Goal: Communication & Community: Share content

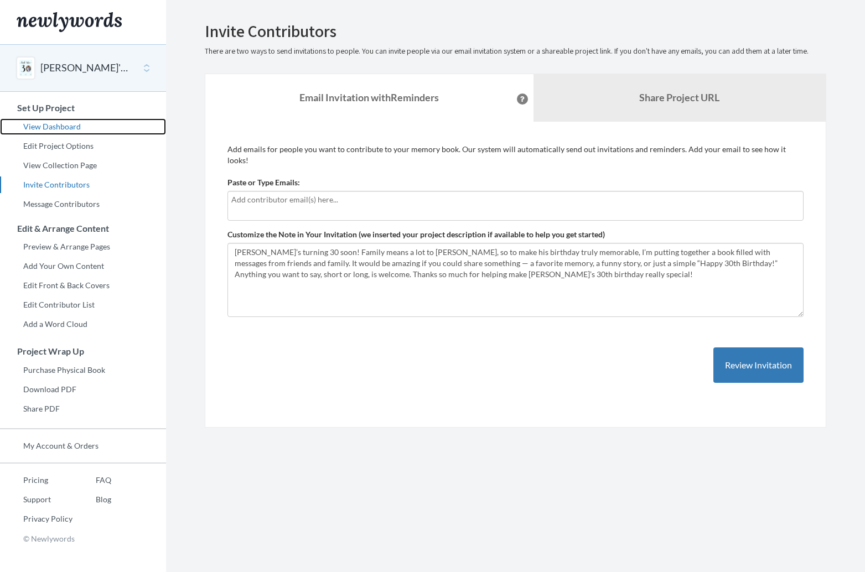
click at [56, 127] on link "View Dashboard" at bounding box center [83, 126] width 166 height 17
click at [407, 194] on input "text" at bounding box center [515, 200] width 568 height 12
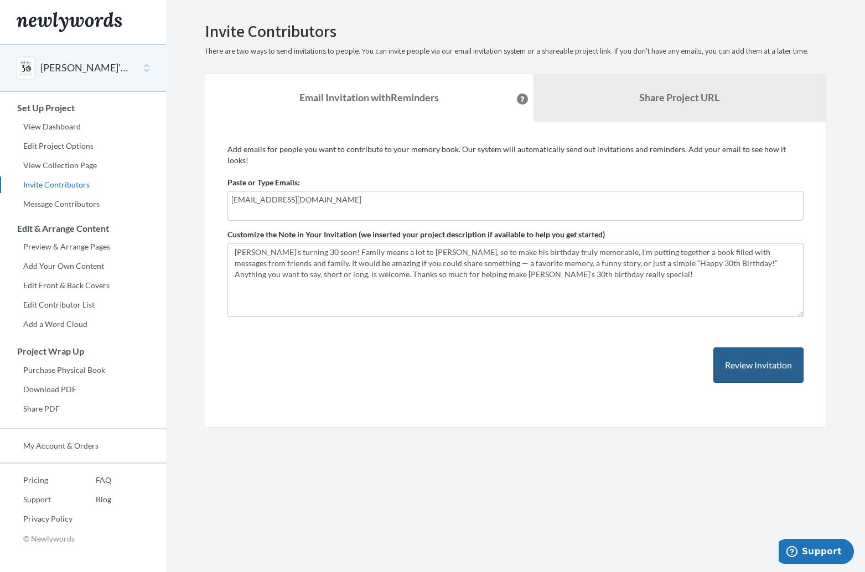
type input "[EMAIL_ADDRESS][DOMAIN_NAME]"
click at [765, 353] on button "Review Invitation" at bounding box center [758, 366] width 90 height 36
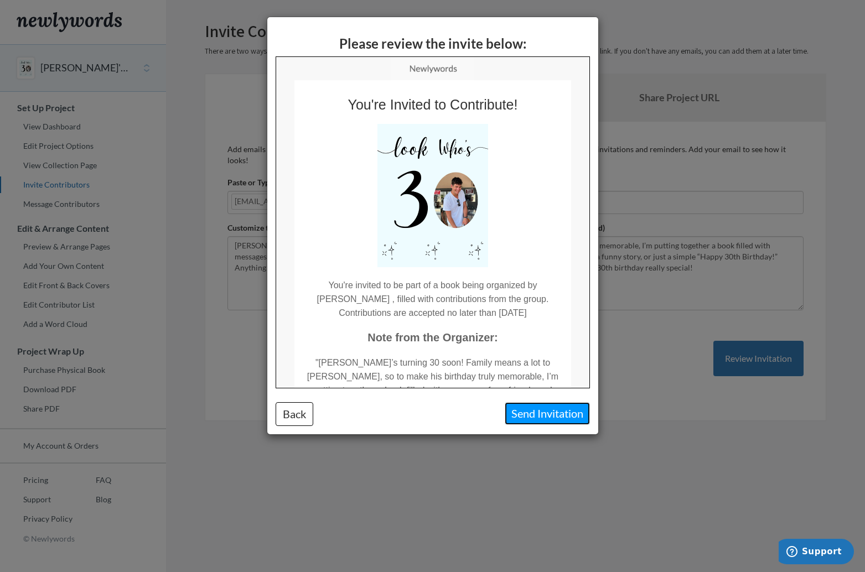
click at [565, 418] on button "Send Invitation" at bounding box center [547, 413] width 85 height 23
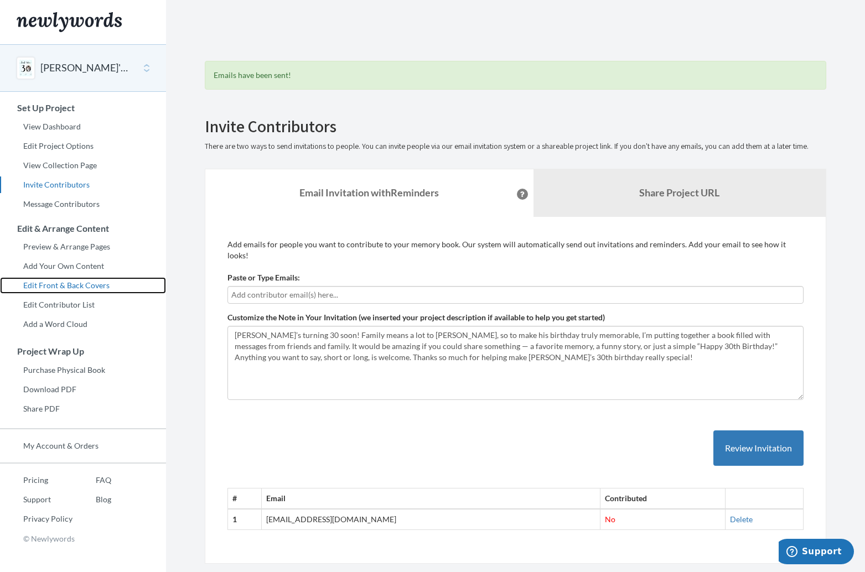
click at [71, 284] on link "Edit Front & Back Covers" at bounding box center [83, 285] width 166 height 17
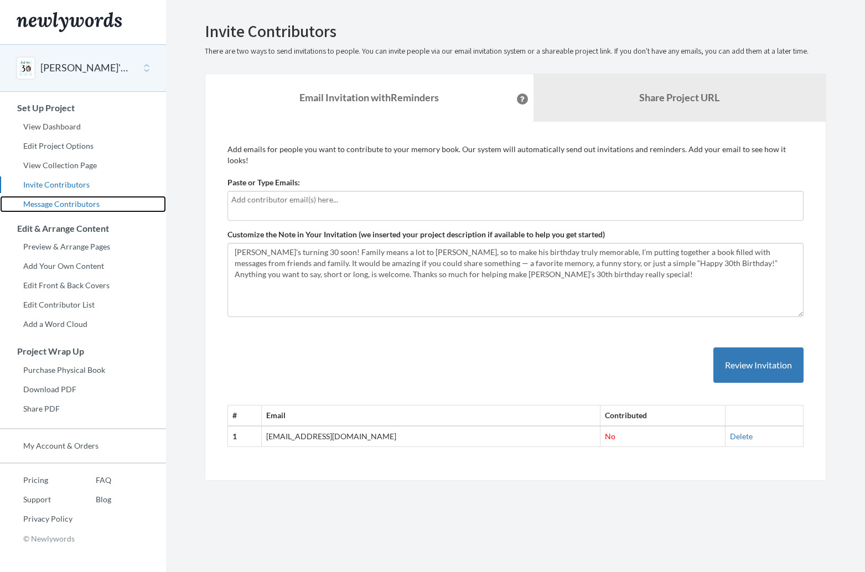
click at [68, 205] on link "Message Contributors" at bounding box center [83, 204] width 166 height 17
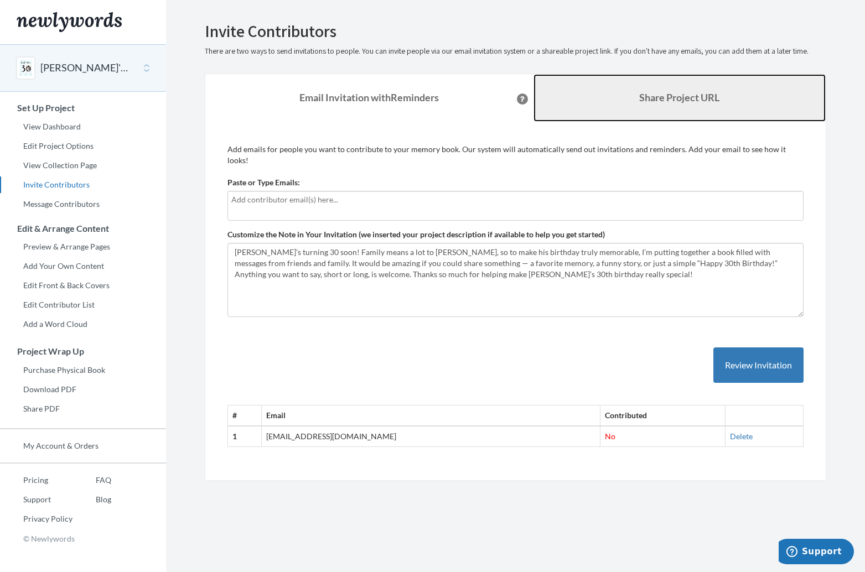
click at [630, 92] on link "Share Project URL" at bounding box center [680, 98] width 293 height 48
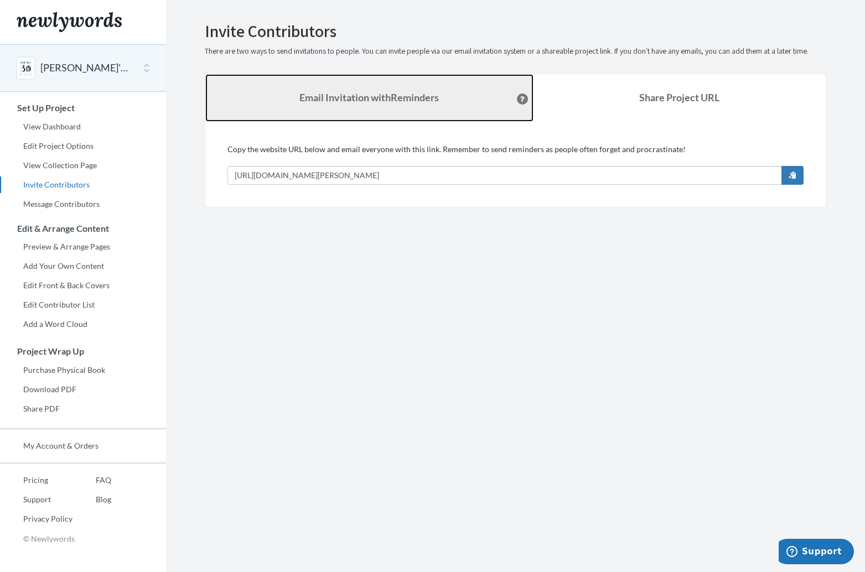
click at [449, 88] on link "Email Invitation with Reminders" at bounding box center [369, 98] width 328 height 48
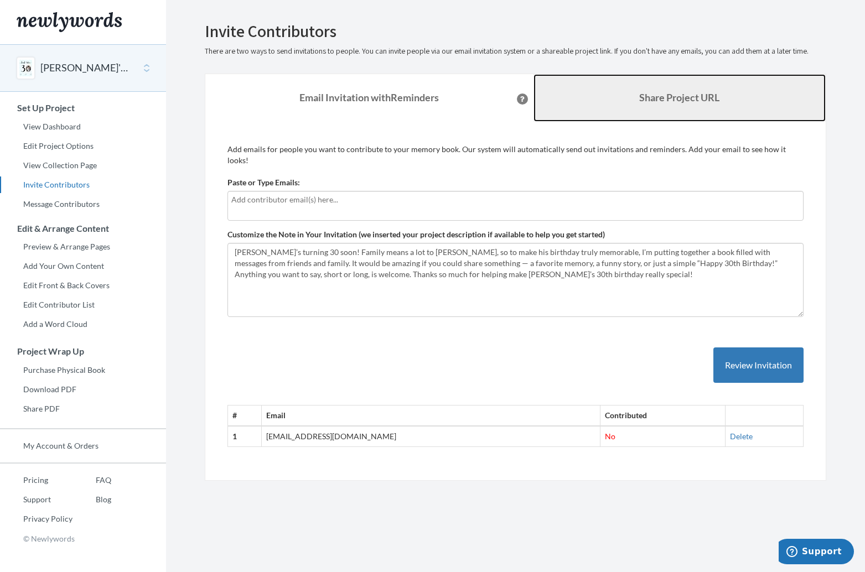
click at [595, 80] on link "Share Project URL" at bounding box center [680, 98] width 293 height 48
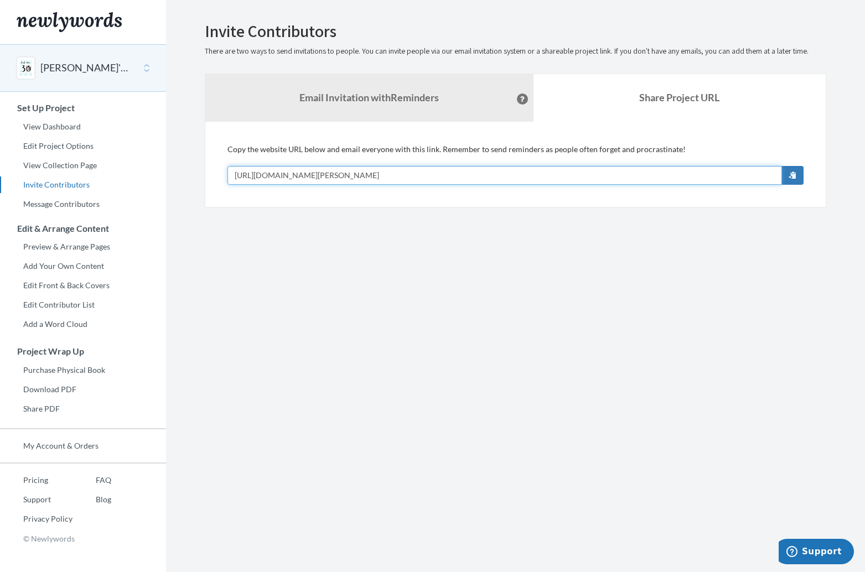
click at [555, 170] on input "[URL][DOMAIN_NAME][PERSON_NAME]" at bounding box center [504, 175] width 555 height 19
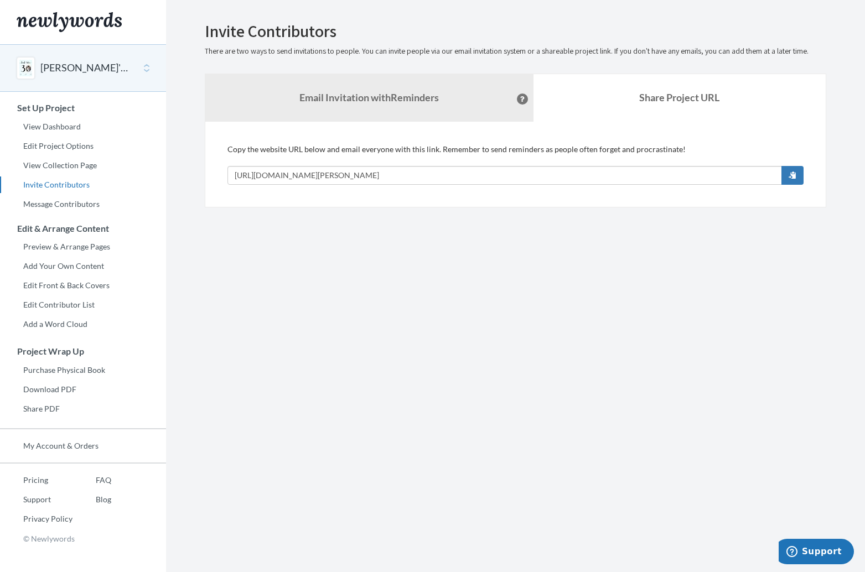
click at [397, 260] on section "Emails have been sent! Invite Contributors There are two ways to send invitatio…" at bounding box center [515, 286] width 699 height 572
click at [350, 102] on strong "Email Invitation with Reminders" at bounding box center [368, 97] width 139 height 12
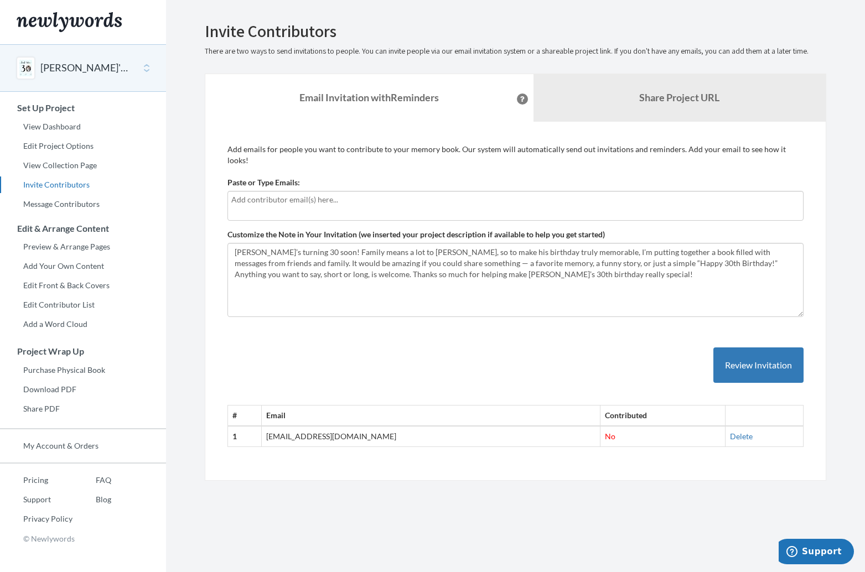
click at [446, 426] on td "[EMAIL_ADDRESS][DOMAIN_NAME]" at bounding box center [430, 436] width 339 height 20
click at [750, 358] on button "Review Invitation" at bounding box center [758, 366] width 90 height 36
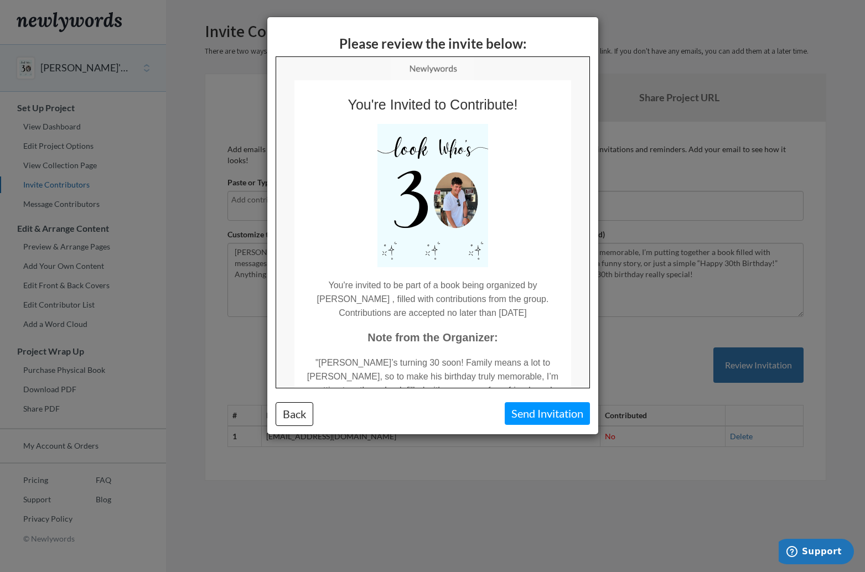
scroll to position [206, 0]
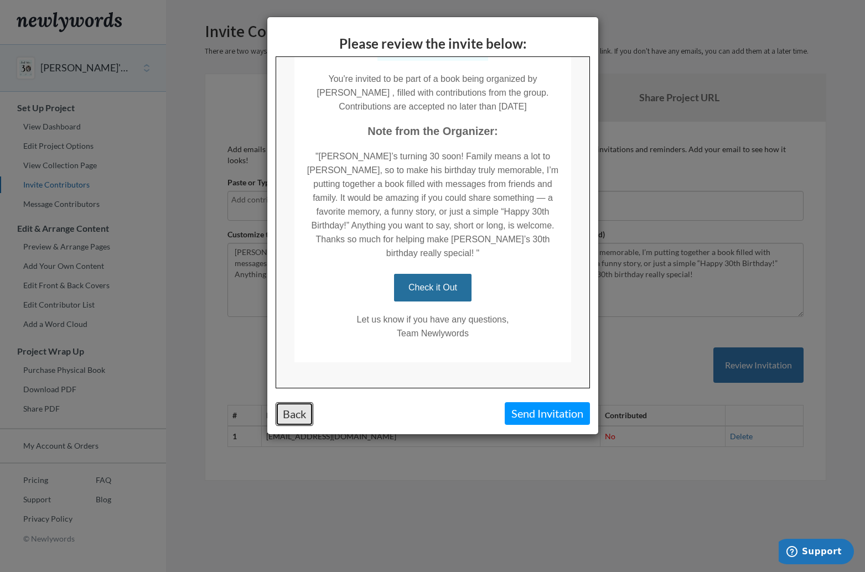
click at [311, 416] on button "Back" at bounding box center [295, 414] width 38 height 24
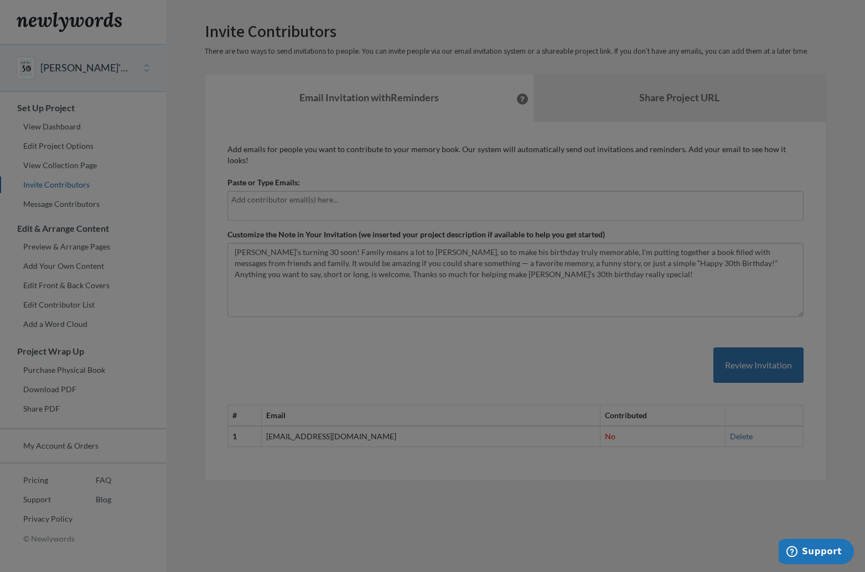
scroll to position [0, 0]
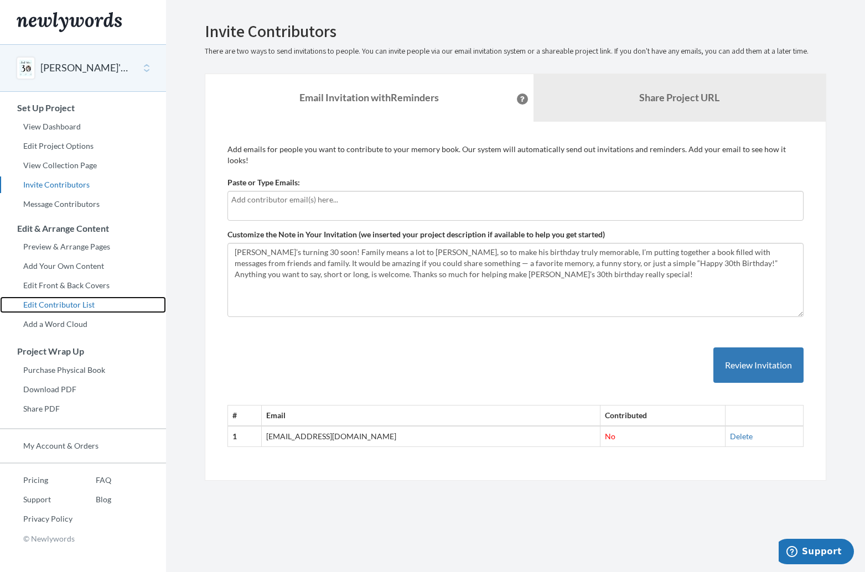
click at [64, 301] on link "Edit Contributor List" at bounding box center [83, 305] width 166 height 17
